Goal: Information Seeking & Learning: Find specific fact

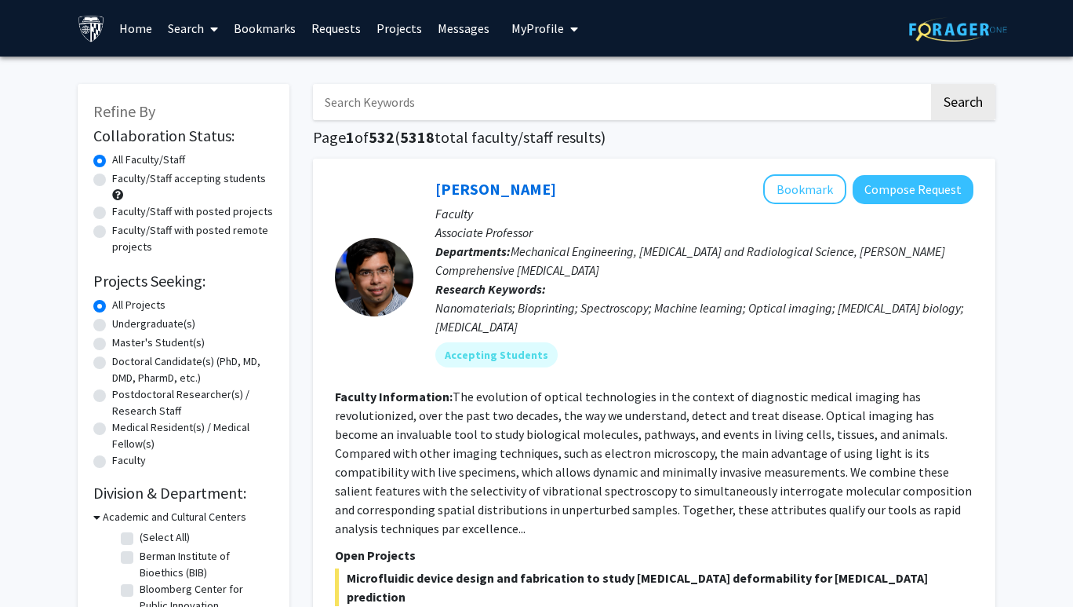
click at [360, 104] on input "Search Keywords" at bounding box center [621, 102] width 616 height 36
type input "raj"
click at [963, 104] on button "Search" at bounding box center [963, 102] width 64 height 36
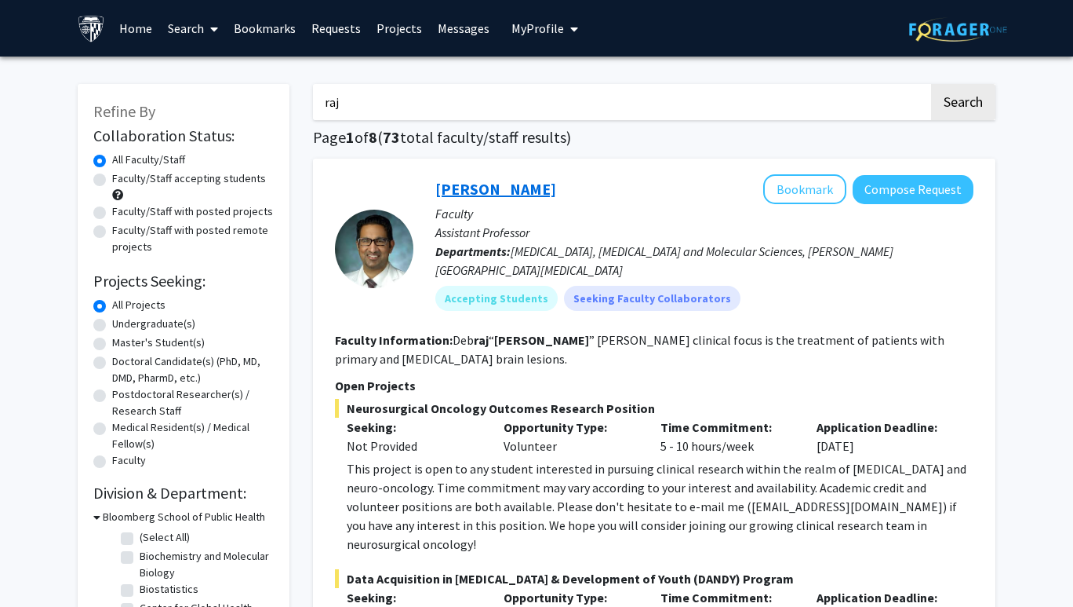
click at [470, 196] on link "[PERSON_NAME]" at bounding box center [496, 189] width 121 height 20
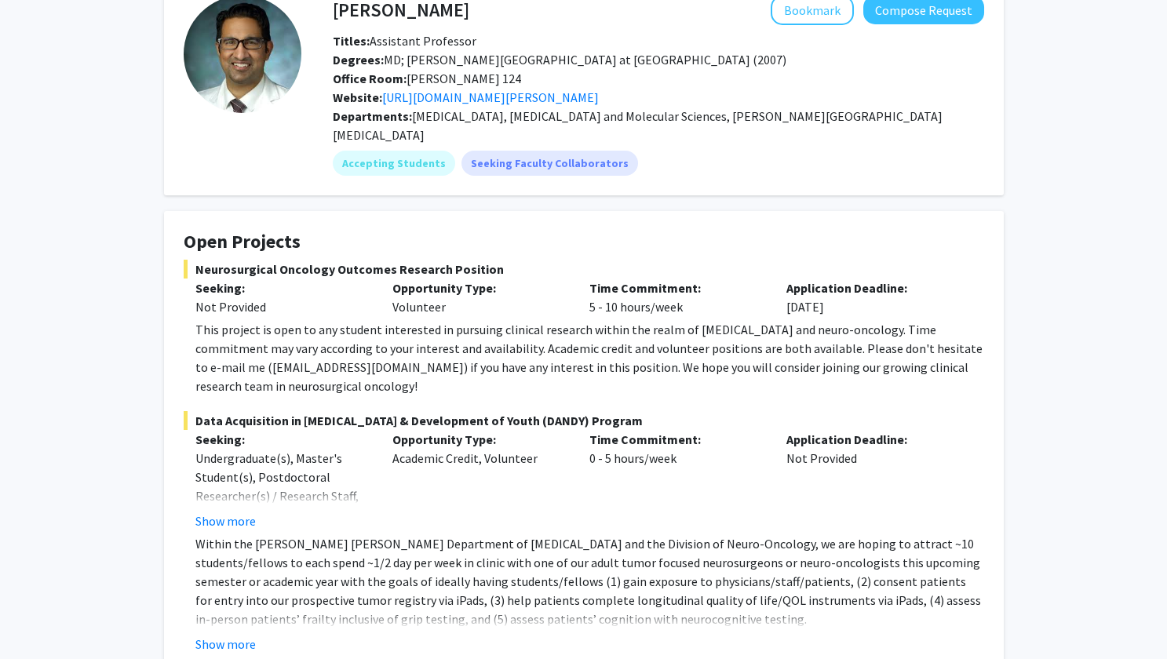
scroll to position [94, 0]
click at [599, 101] on link "[URL][DOMAIN_NAME][PERSON_NAME]" at bounding box center [490, 96] width 217 height 16
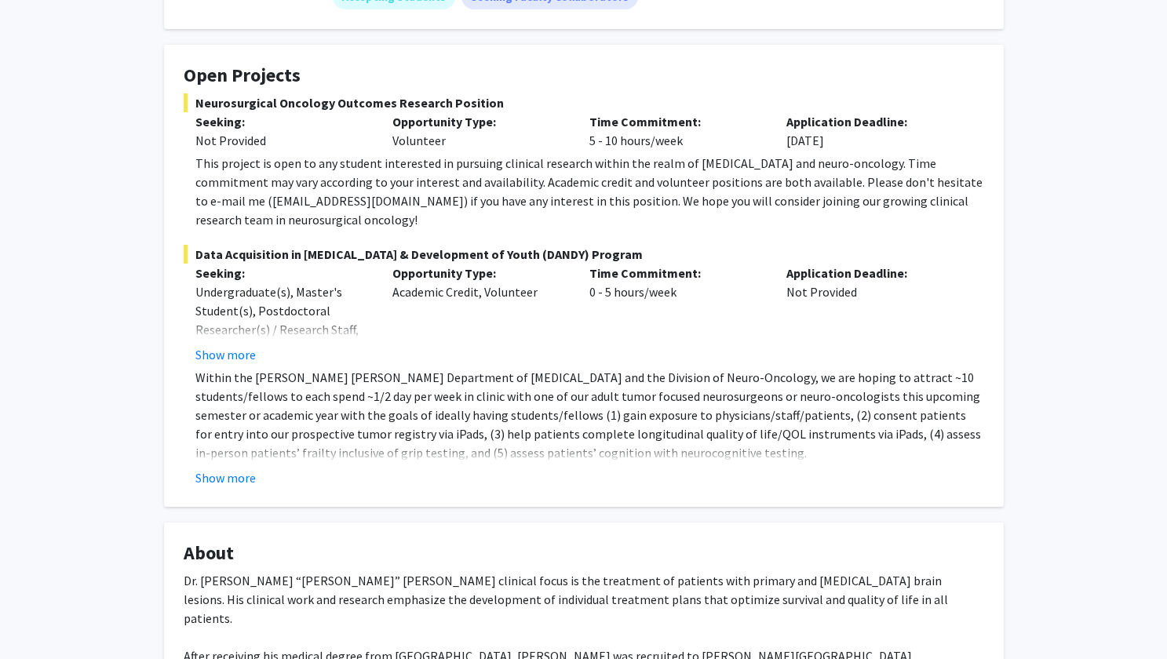
scroll to position [403, 0]
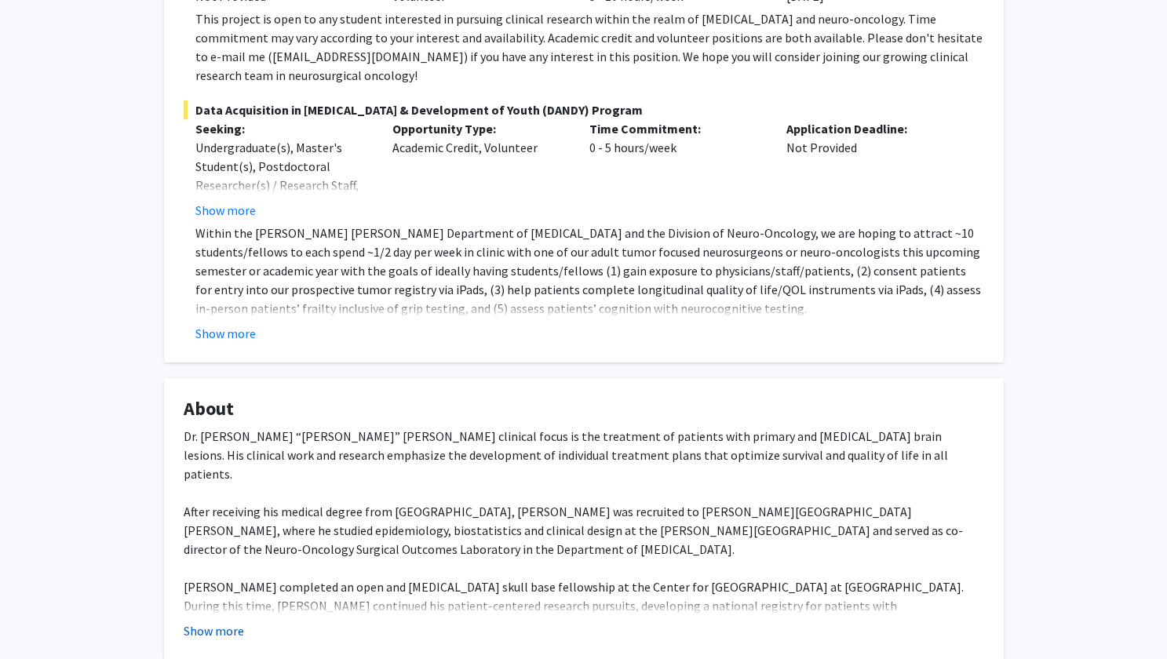
click at [223, 606] on button "Show more" at bounding box center [214, 630] width 60 height 19
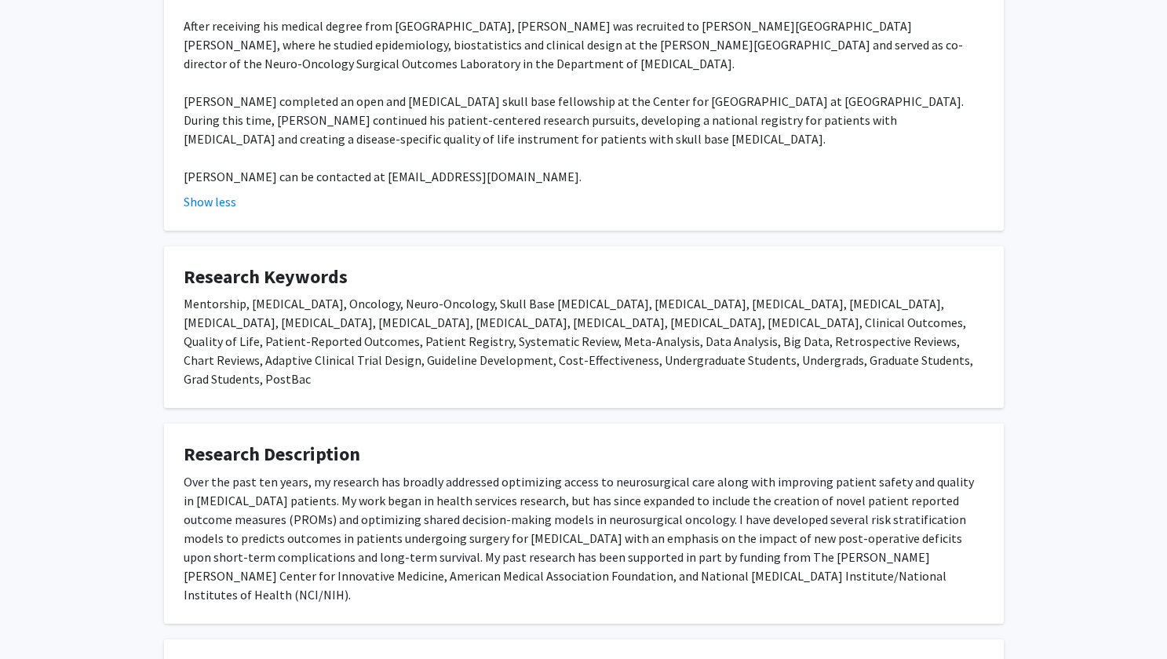
scroll to position [890, 0]
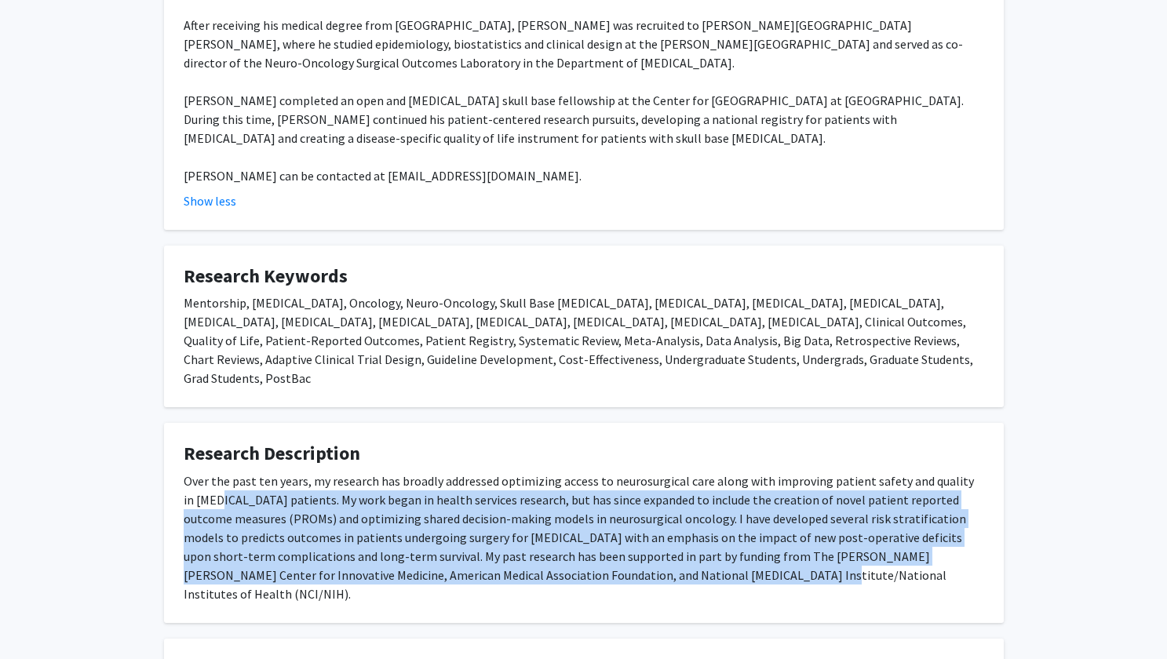
drag, startPoint x: 202, startPoint y: 421, endPoint x: 663, endPoint y: 491, distance: 465.9
click at [663, 491] on div "Over the past ten years, my research has broadly addressed optimizing access to…" at bounding box center [584, 538] width 800 height 132
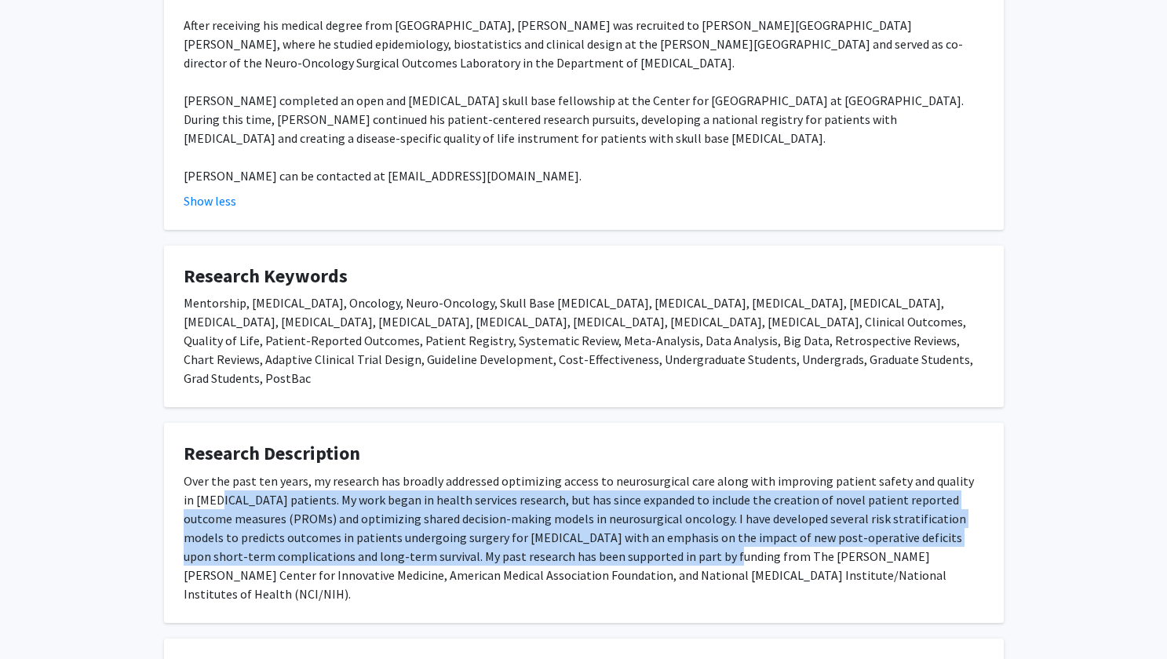
click at [663, 491] on div "Over the past ten years, my research has broadly addressed optimizing access to…" at bounding box center [584, 538] width 800 height 132
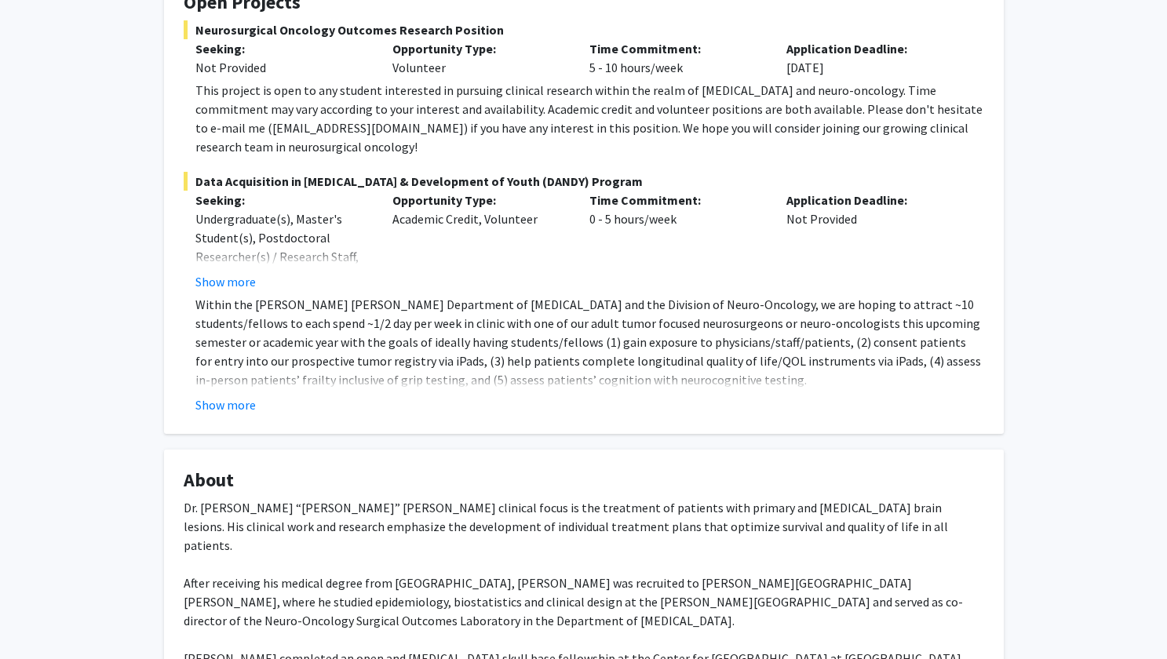
scroll to position [94, 0]
